Goal: Task Accomplishment & Management: Manage account settings

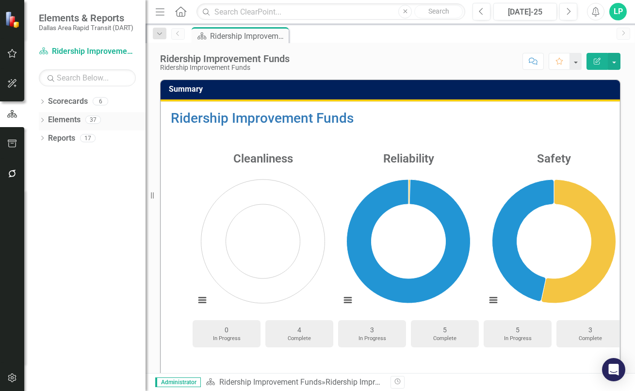
click at [74, 116] on link "Elements" at bounding box center [64, 119] width 32 height 11
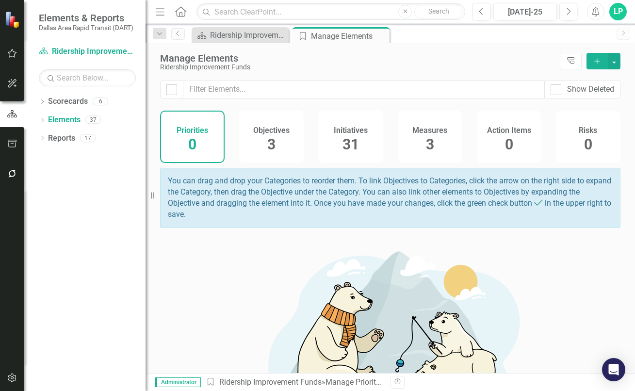
click at [345, 136] on span "31" at bounding box center [350, 144] width 16 height 17
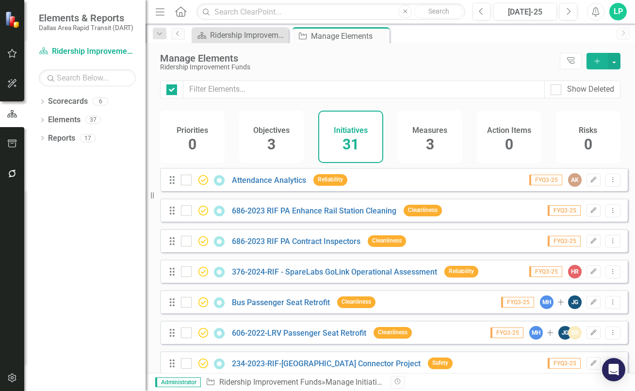
checkbox input "false"
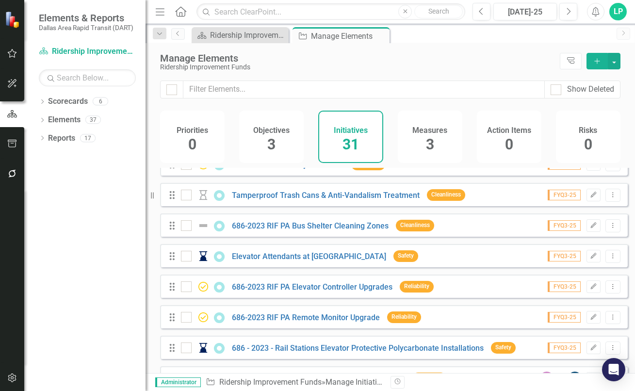
scroll to position [291, 0]
click at [348, 229] on link "686-2023 RIF PA Bus Shelter Cleaning Zones" at bounding box center [310, 225] width 157 height 9
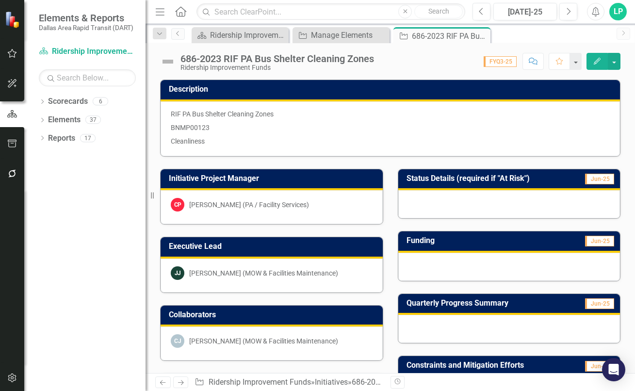
click at [231, 115] on p "RIF PA Bus Shelter Cleaning Zones" at bounding box center [390, 115] width 439 height 12
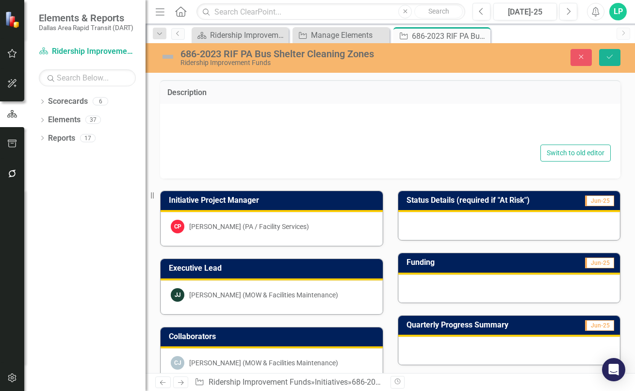
type textarea "<p>RIF PA Bus Shelter Cleaning Zones</p> <p>BNMP00123</p> <p>Cleanliness</p>"
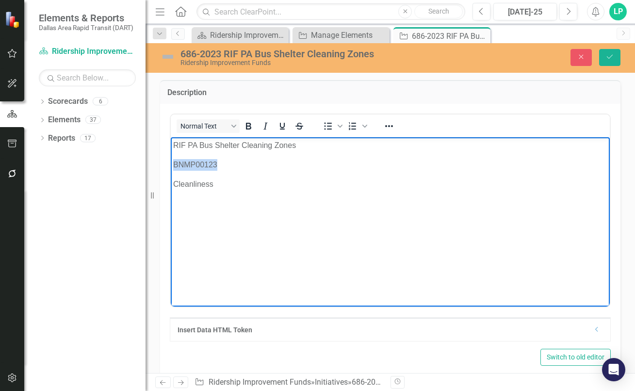
drag, startPoint x: 220, startPoint y: 163, endPoint x: 175, endPoint y: 164, distance: 45.1
click at [175, 164] on p "BNMP00123" at bounding box center [390, 165] width 434 height 12
copy p "BNMP00123"
click at [610, 56] on icon "Save" at bounding box center [609, 56] width 9 height 7
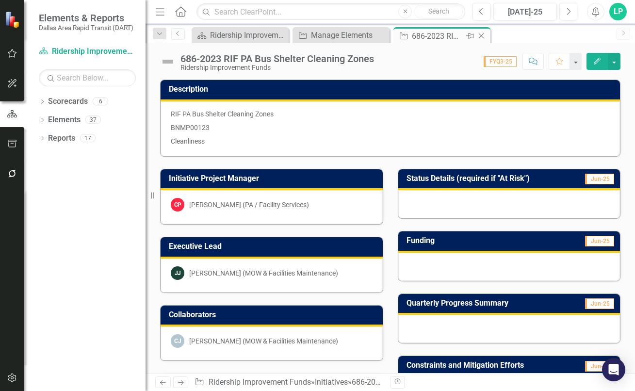
click at [481, 34] on icon "Close" at bounding box center [481, 36] width 10 height 8
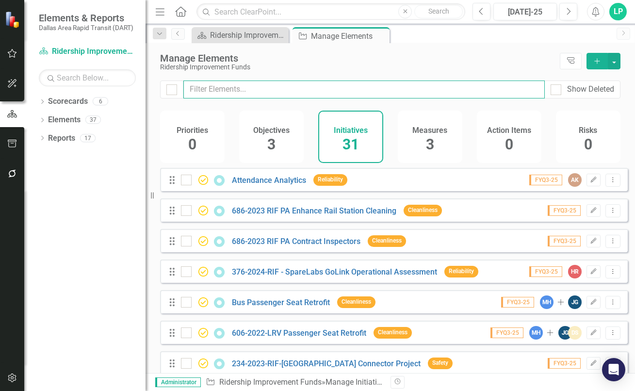
click at [256, 90] on input "text" at bounding box center [363, 89] width 361 height 18
type input "k"
checkbox input "false"
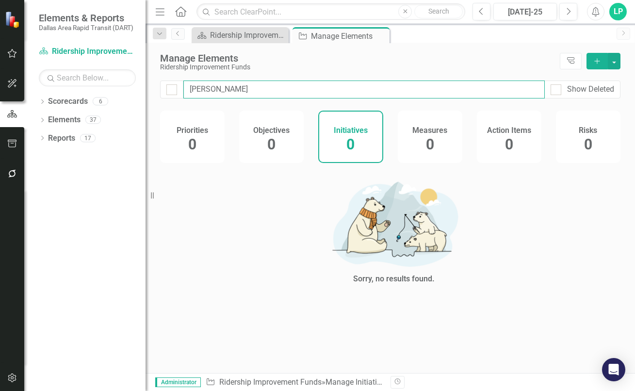
type input "[PERSON_NAME]"
click at [75, 139] on link "Reports" at bounding box center [61, 138] width 27 height 11
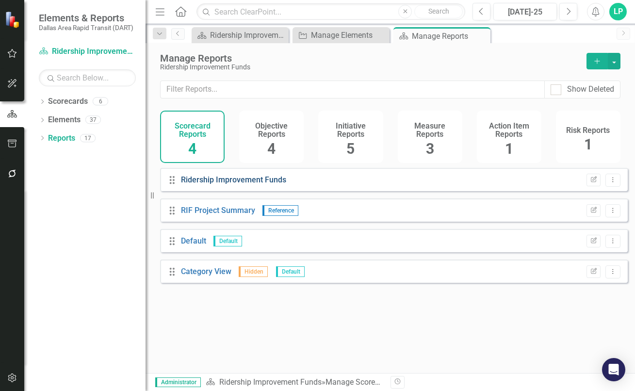
click at [225, 184] on link "Ridership Improvement Funds" at bounding box center [233, 179] width 105 height 9
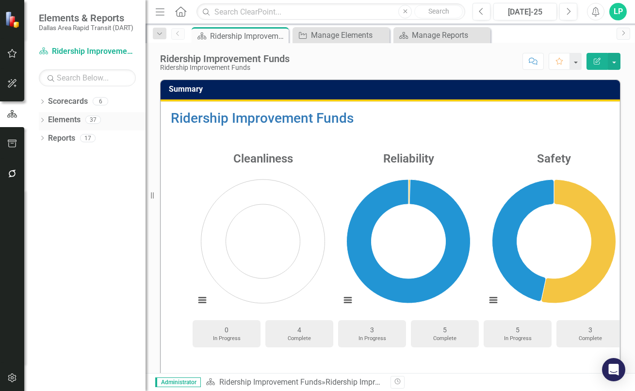
click at [71, 121] on link "Elements" at bounding box center [64, 119] width 32 height 11
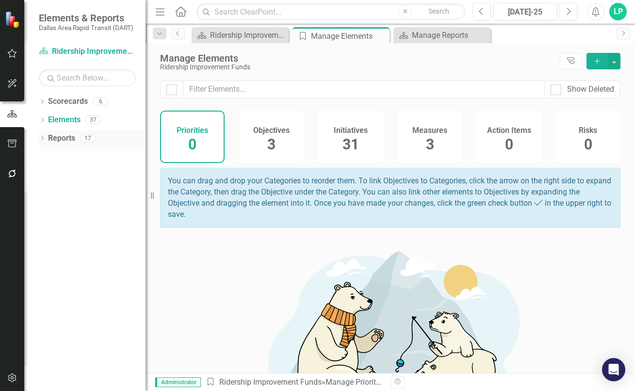
click at [40, 134] on div "Dropdown Reports 17" at bounding box center [92, 139] width 107 height 18
click at [45, 137] on icon "Dropdown" at bounding box center [42, 138] width 7 height 5
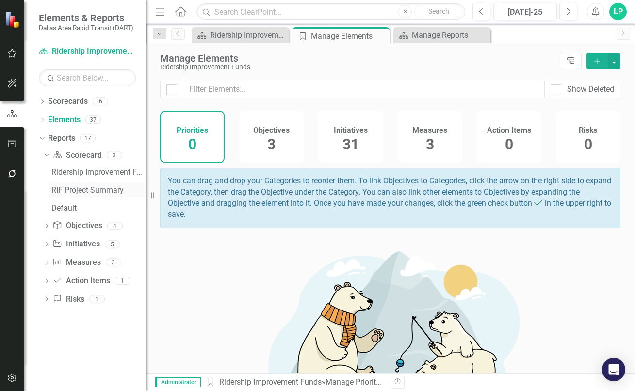
click at [73, 189] on div "RIF Project Summary" at bounding box center [98, 190] width 94 height 9
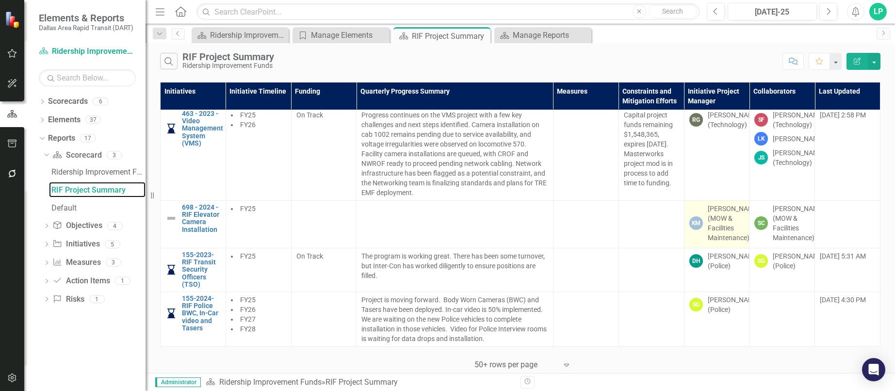
scroll to position [1854, 0]
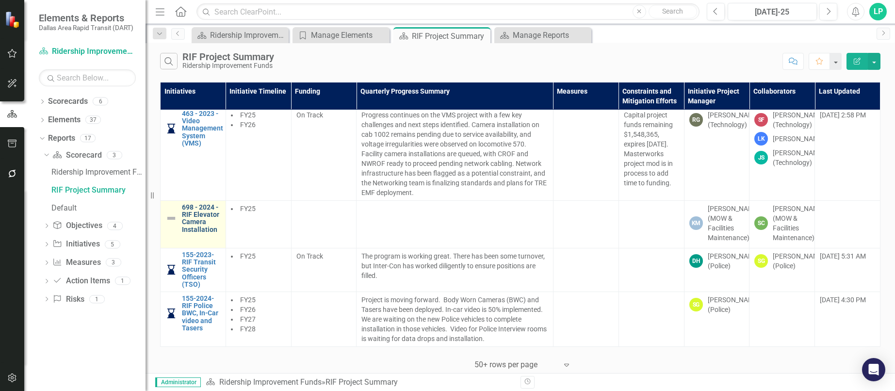
click at [194, 214] on link "698 - 2024 - RIF Elevator Camera Installation" at bounding box center [201, 219] width 39 height 30
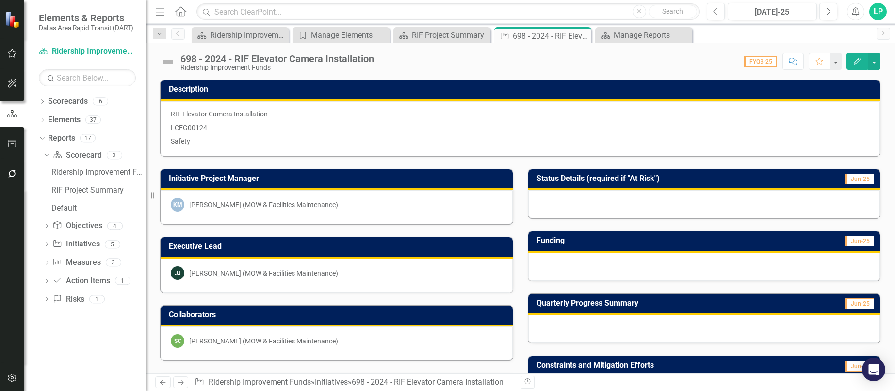
click at [222, 128] on p "LCEG00124" at bounding box center [520, 128] width 699 height 14
click at [211, 125] on p "LCEG00124" at bounding box center [520, 128] width 699 height 14
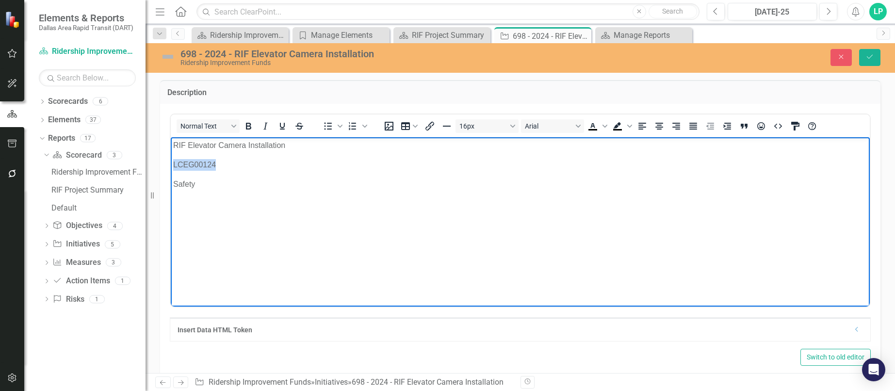
drag, startPoint x: 220, startPoint y: 166, endPoint x: 174, endPoint y: 164, distance: 46.6
click at [174, 164] on p "LCEG00124" at bounding box center [520, 165] width 694 height 12
copy p "LCEG00124"
